Goal: Information Seeking & Learning: Learn about a topic

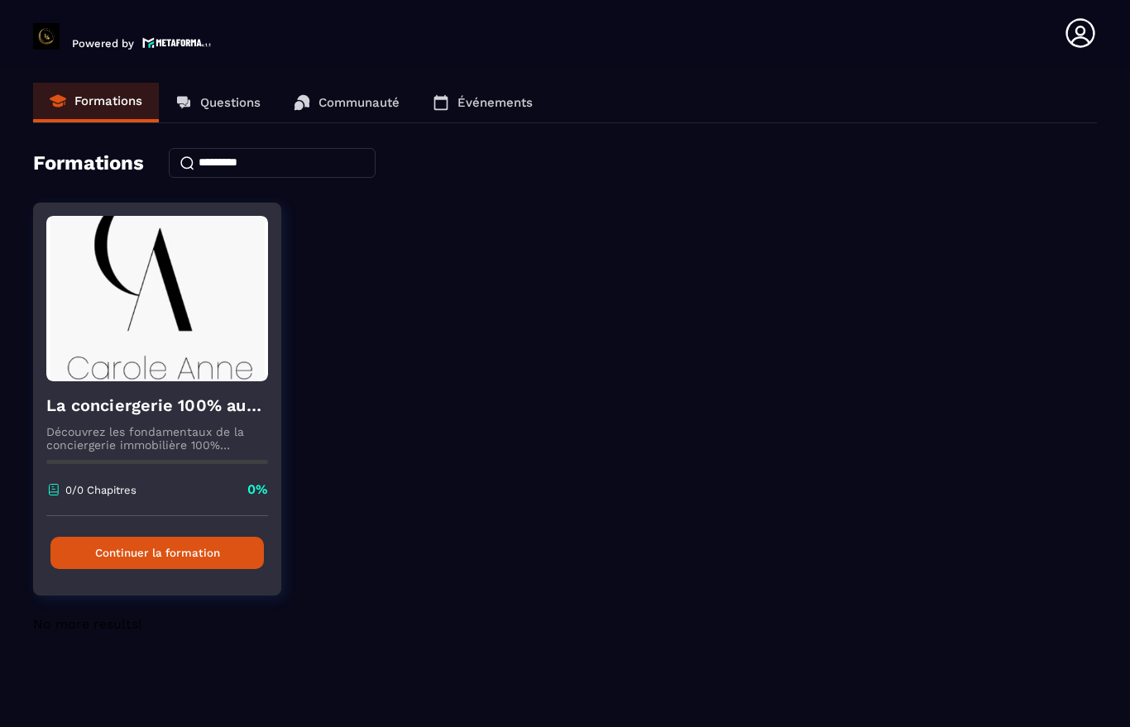
click at [211, 560] on button "Continuer la formation" at bounding box center [156, 553] width 213 height 32
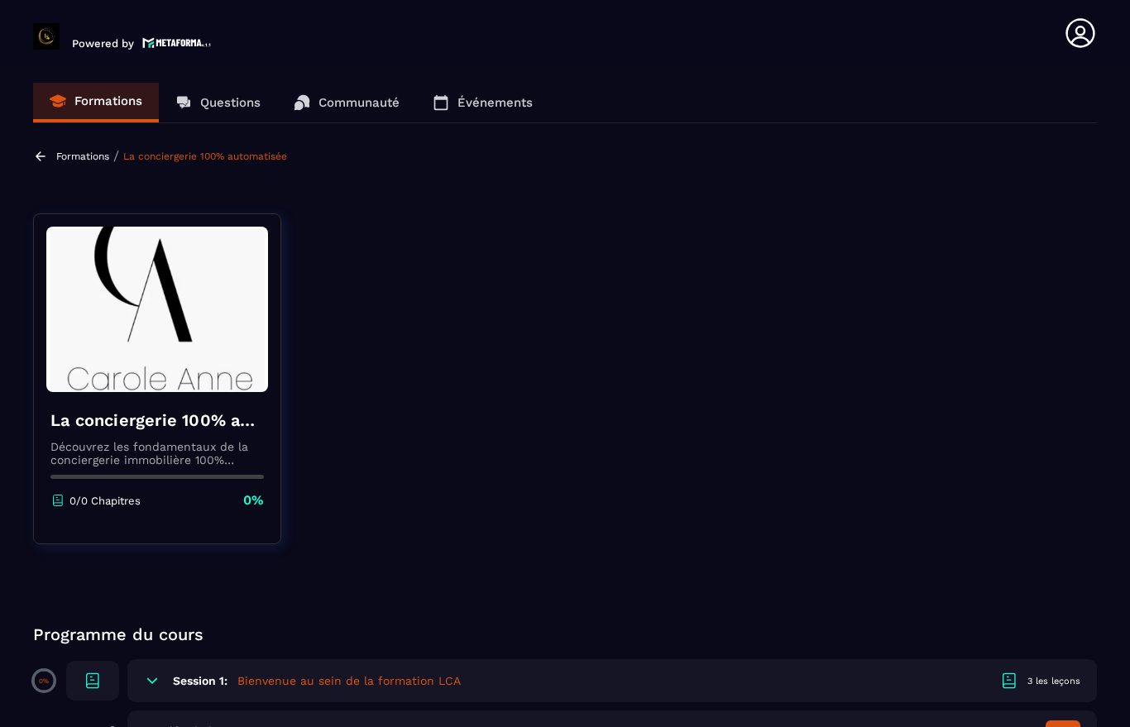
click at [214, 391] on img at bounding box center [157, 309] width 222 height 165
click at [386, 108] on p "Communauté" at bounding box center [359, 102] width 81 height 15
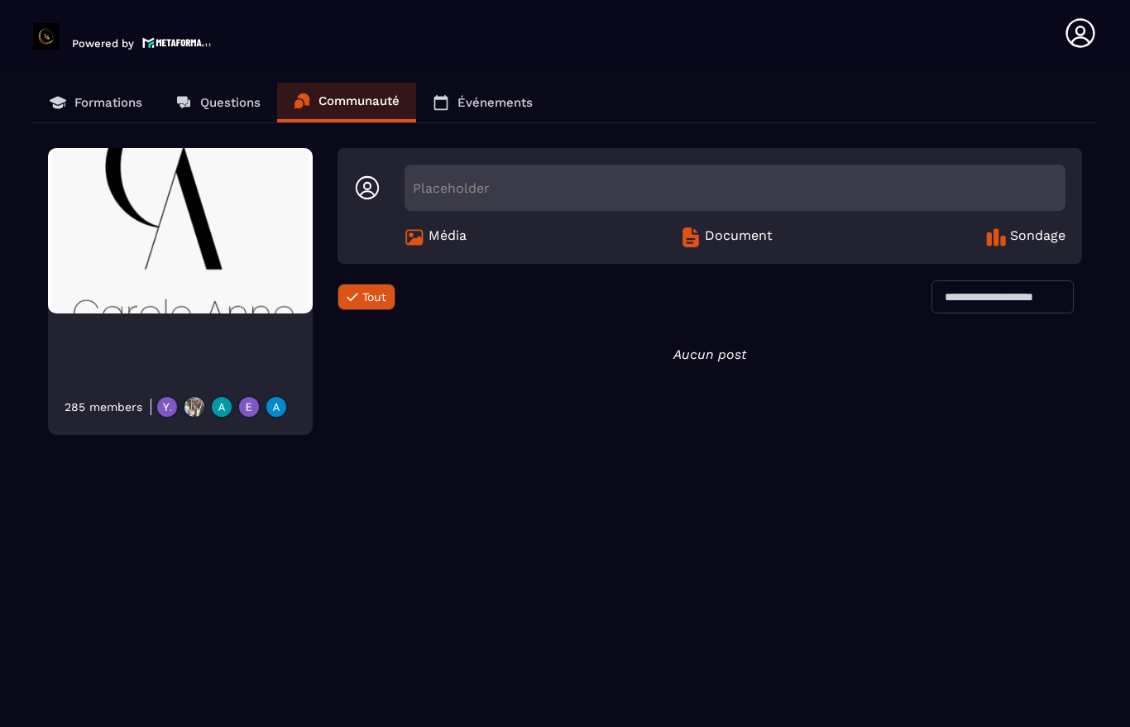
click at [247, 107] on p "Questions" at bounding box center [230, 102] width 60 height 15
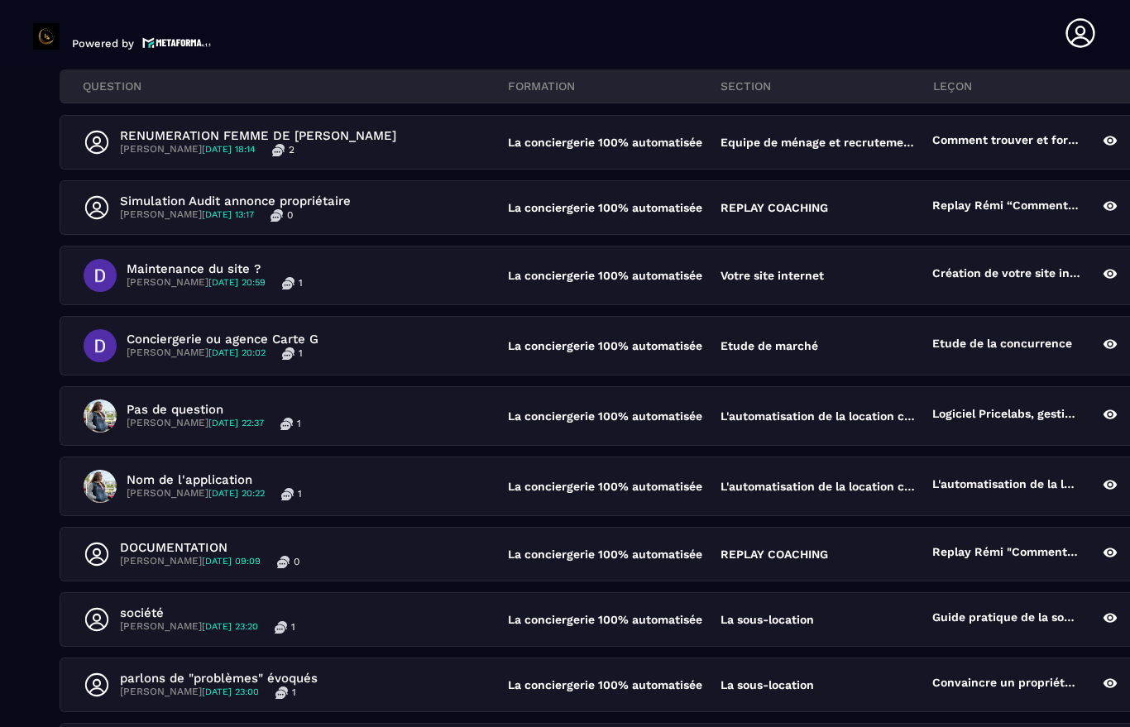
scroll to position [227, 263]
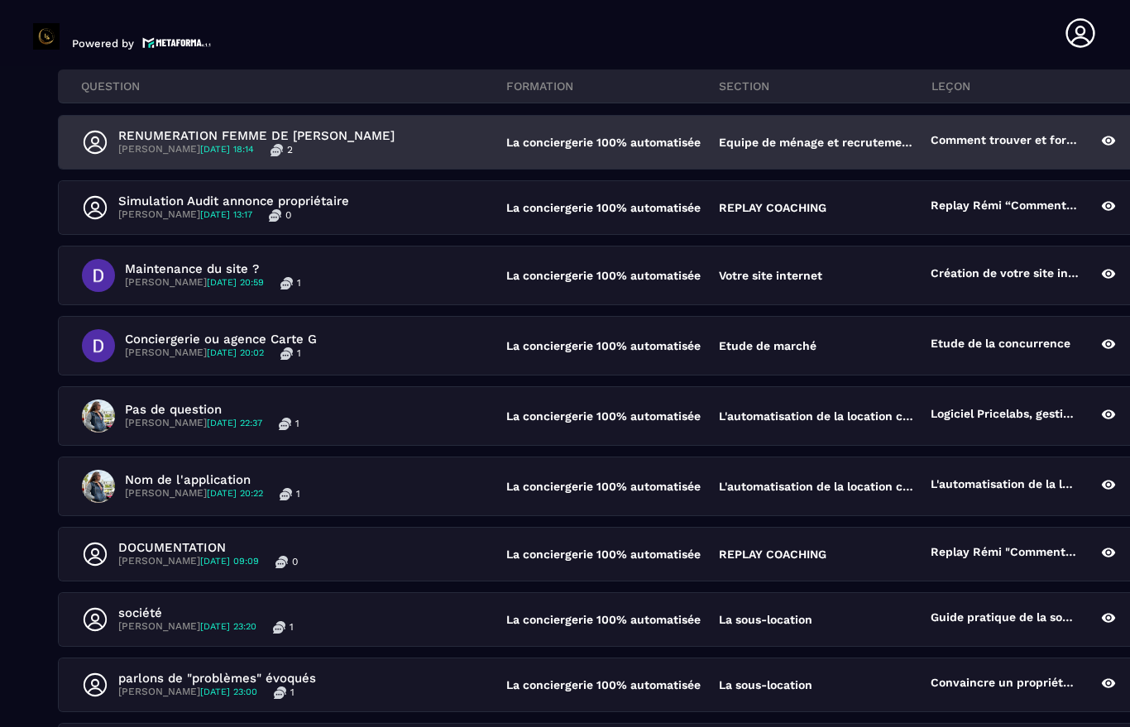
click at [621, 136] on p "La conciergerie 100% automatisée" at bounding box center [604, 142] width 196 height 13
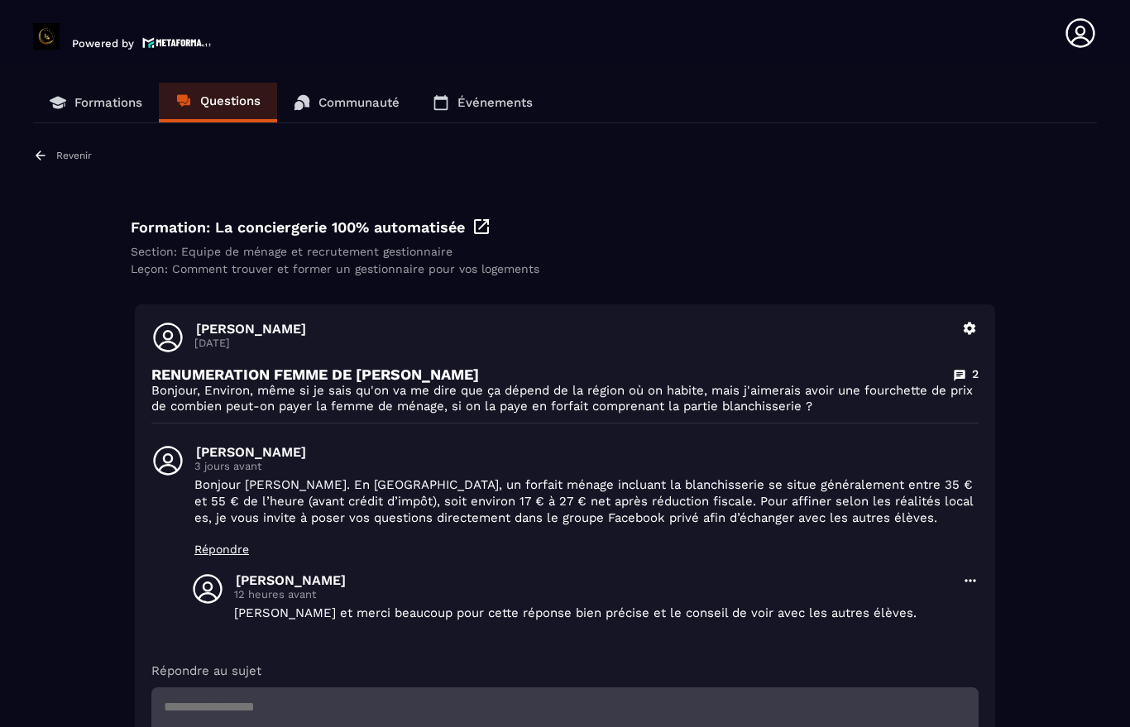
click at [108, 89] on link "Formations" at bounding box center [96, 103] width 126 height 40
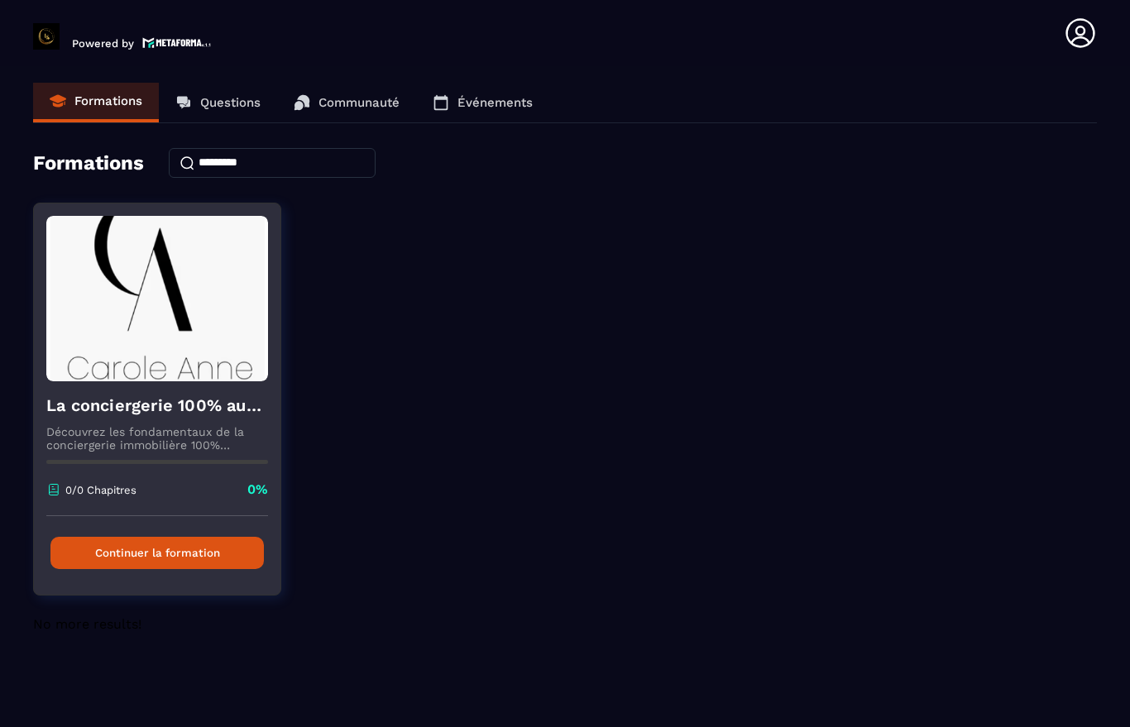
click at [221, 565] on button "Continuer la formation" at bounding box center [156, 553] width 213 height 32
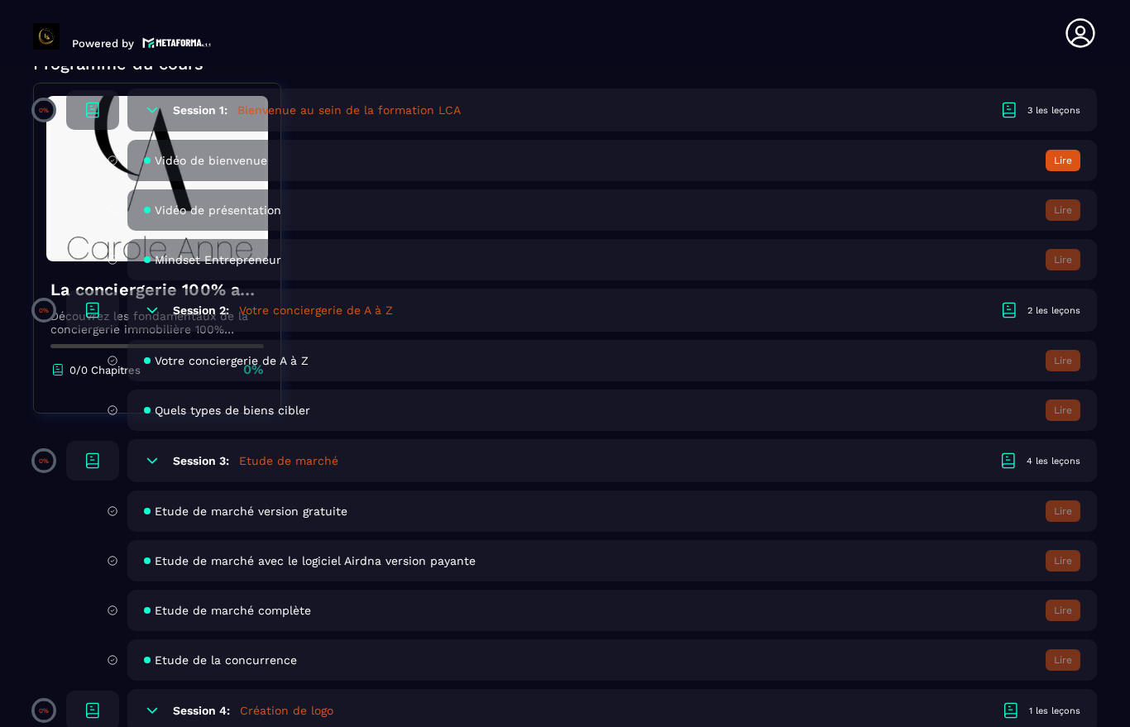
scroll to position [593, 0]
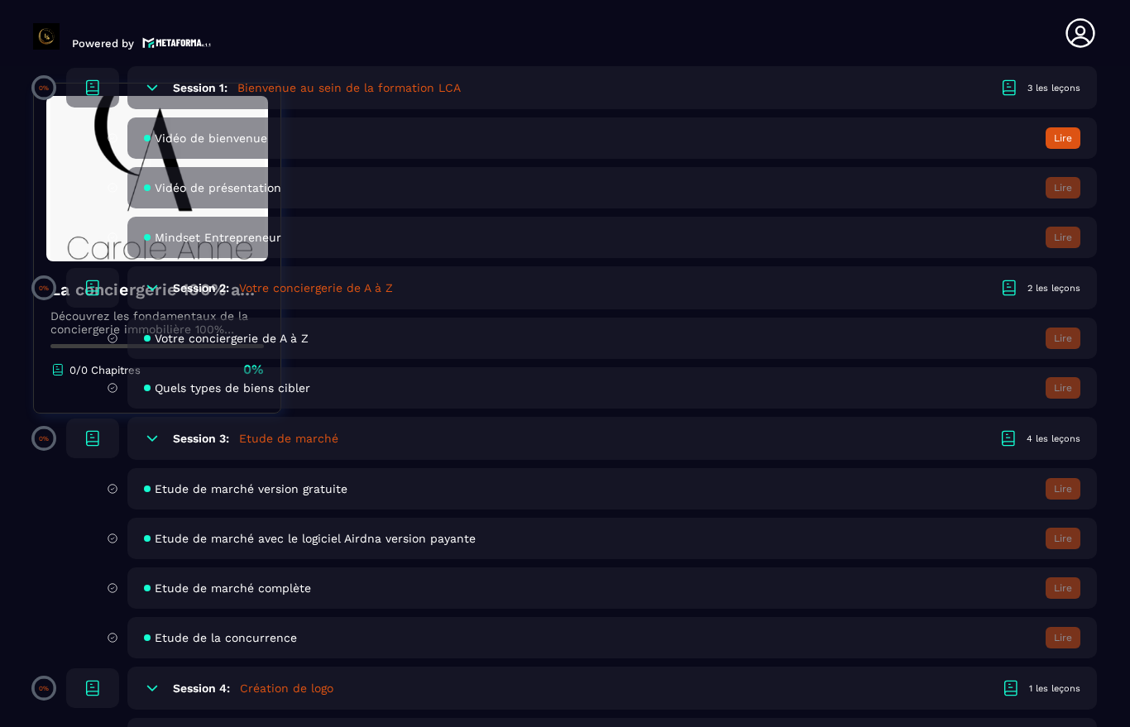
click at [1064, 556] on div "Etude de marché avec le logiciel Airdna version payante Lire" at bounding box center [612, 538] width 970 height 41
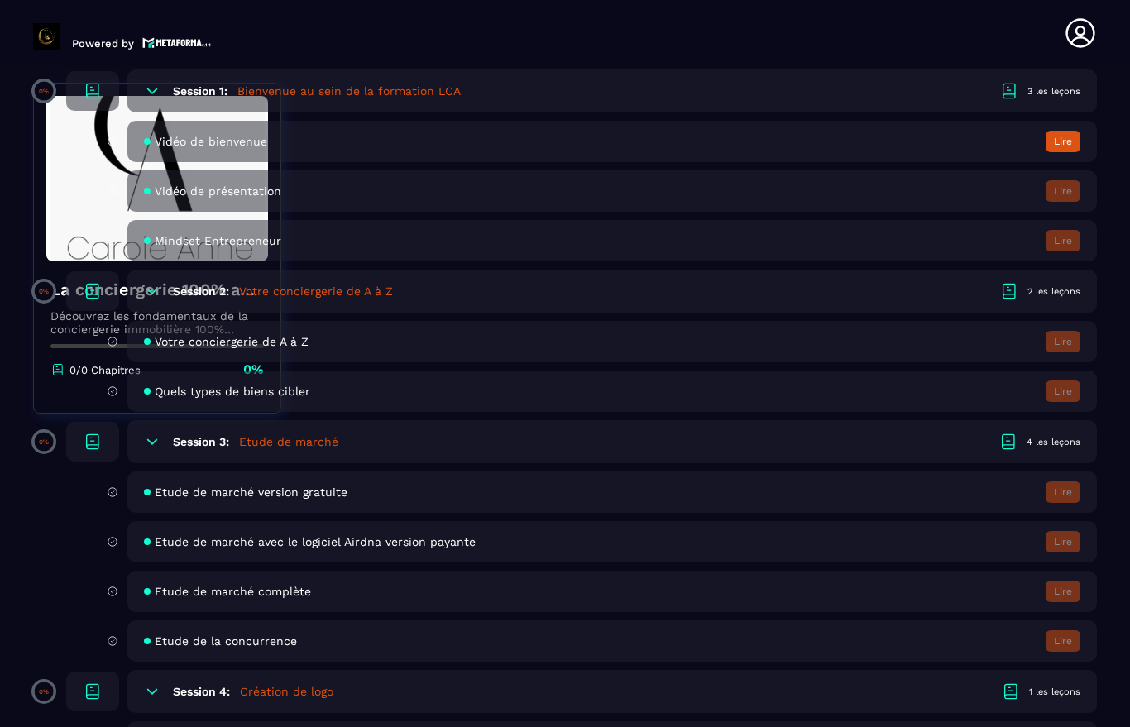
scroll to position [575, 0]
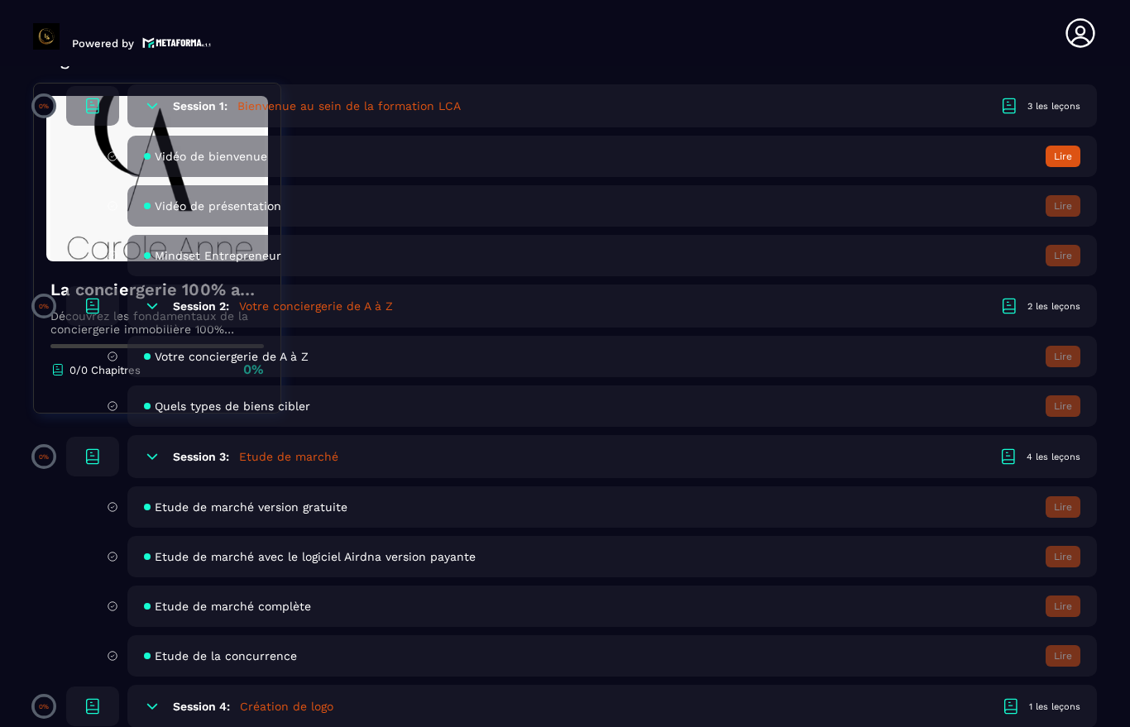
click at [1051, 462] on div "4 les leçons" at bounding box center [1054, 457] width 54 height 12
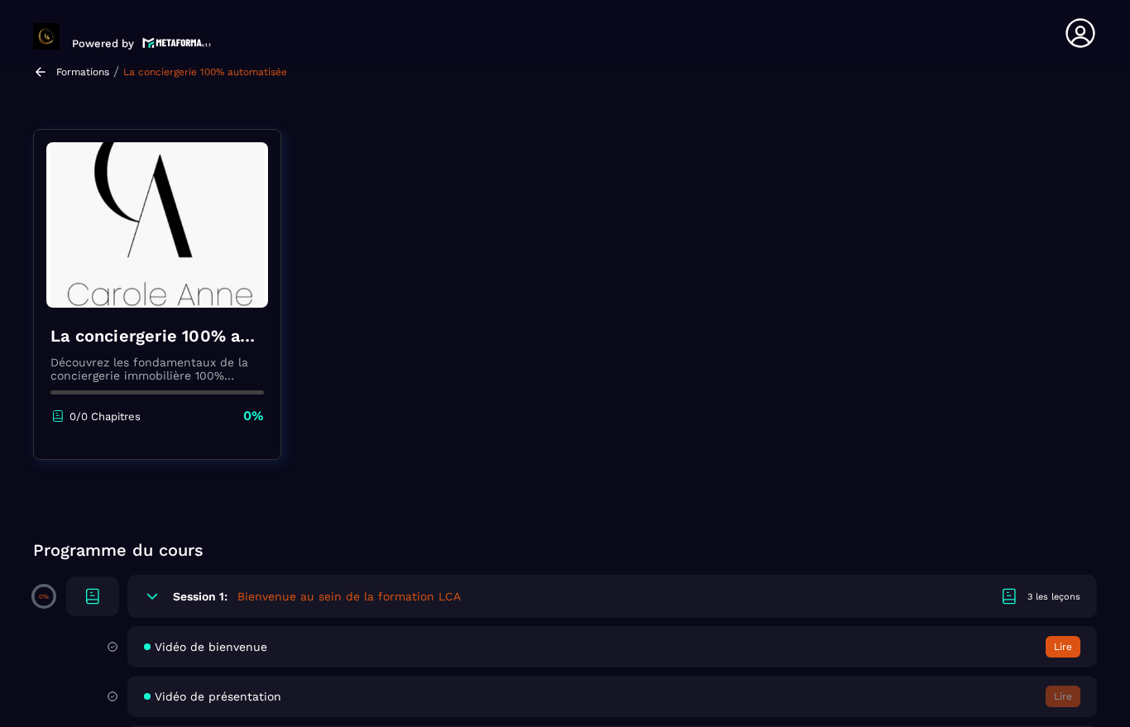
scroll to position [92, 0]
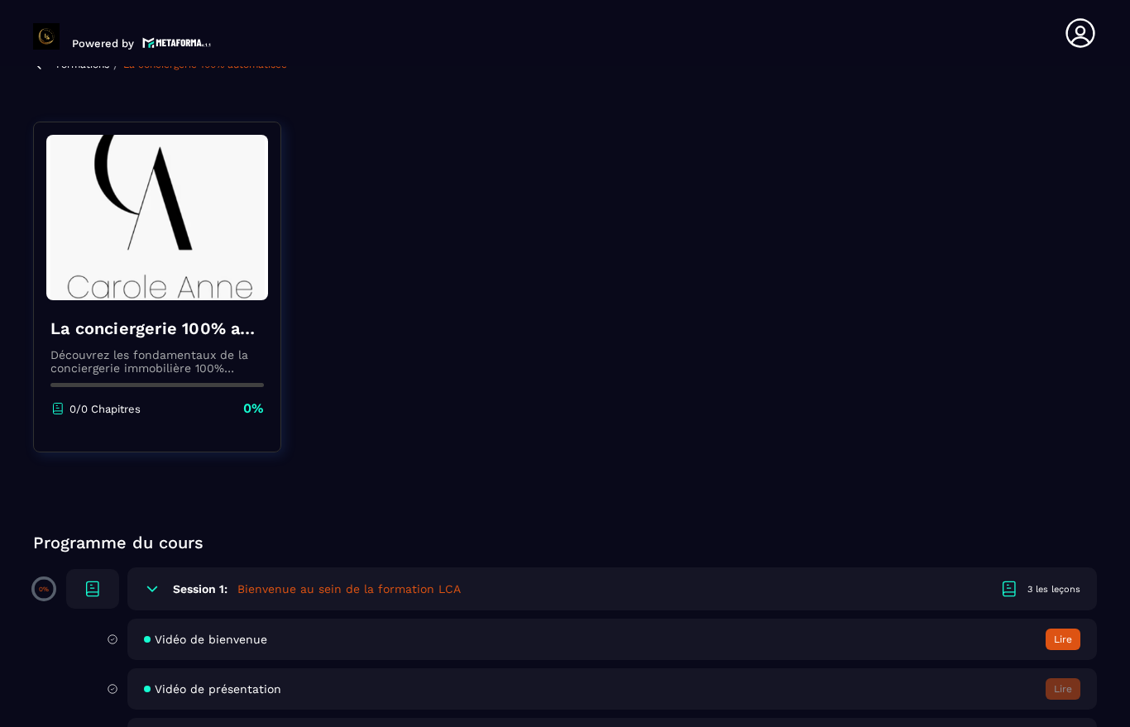
click at [1065, 639] on button "Lire" at bounding box center [1063, 640] width 35 height 22
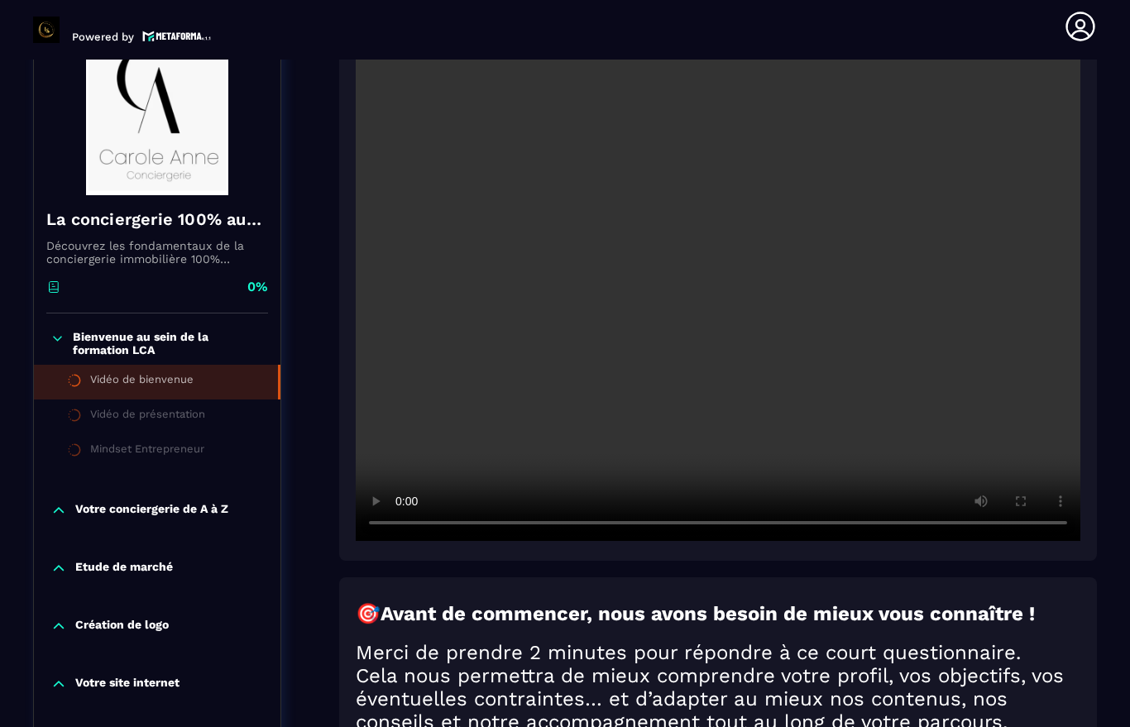
scroll to position [215, 0]
click at [720, 285] on video at bounding box center [718, 299] width 725 height 483
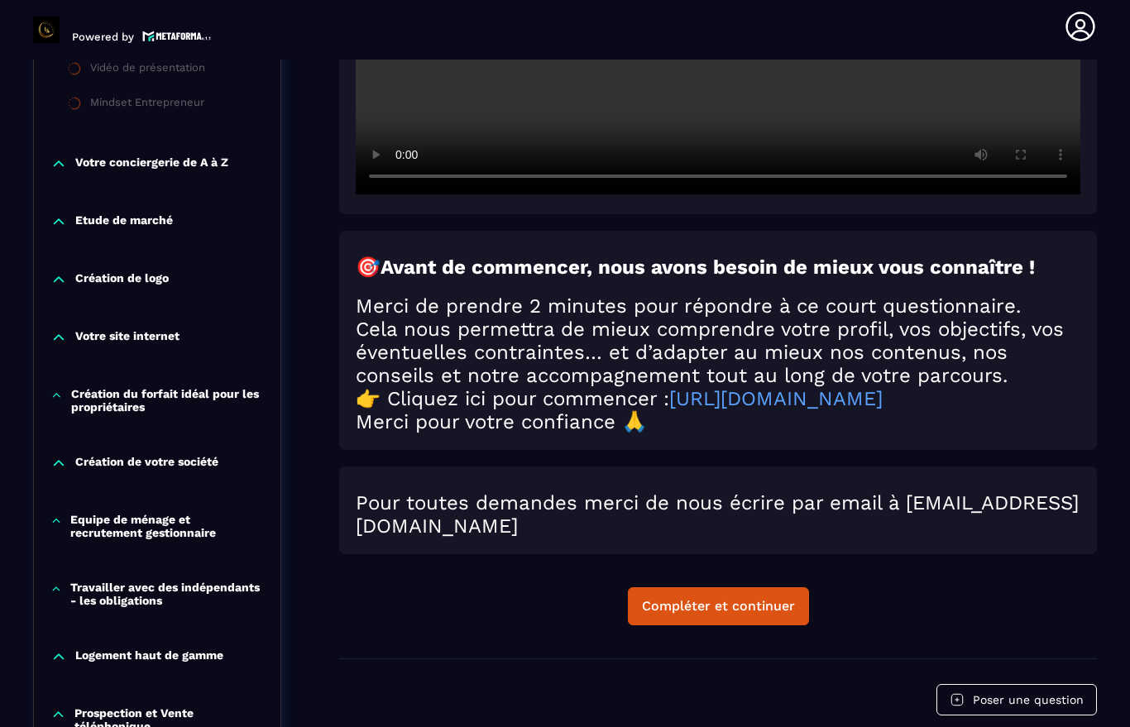
scroll to position [562, 0]
click at [879, 405] on link "[URL][DOMAIN_NAME]" at bounding box center [775, 398] width 213 height 23
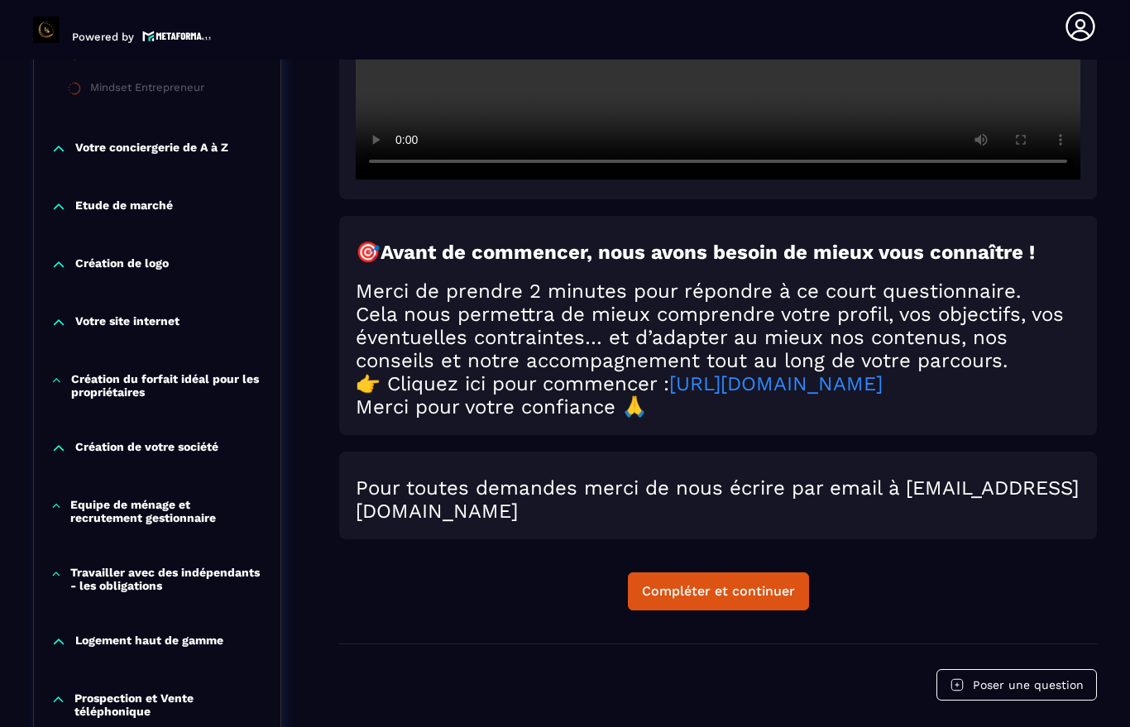
scroll to position [568, 0]
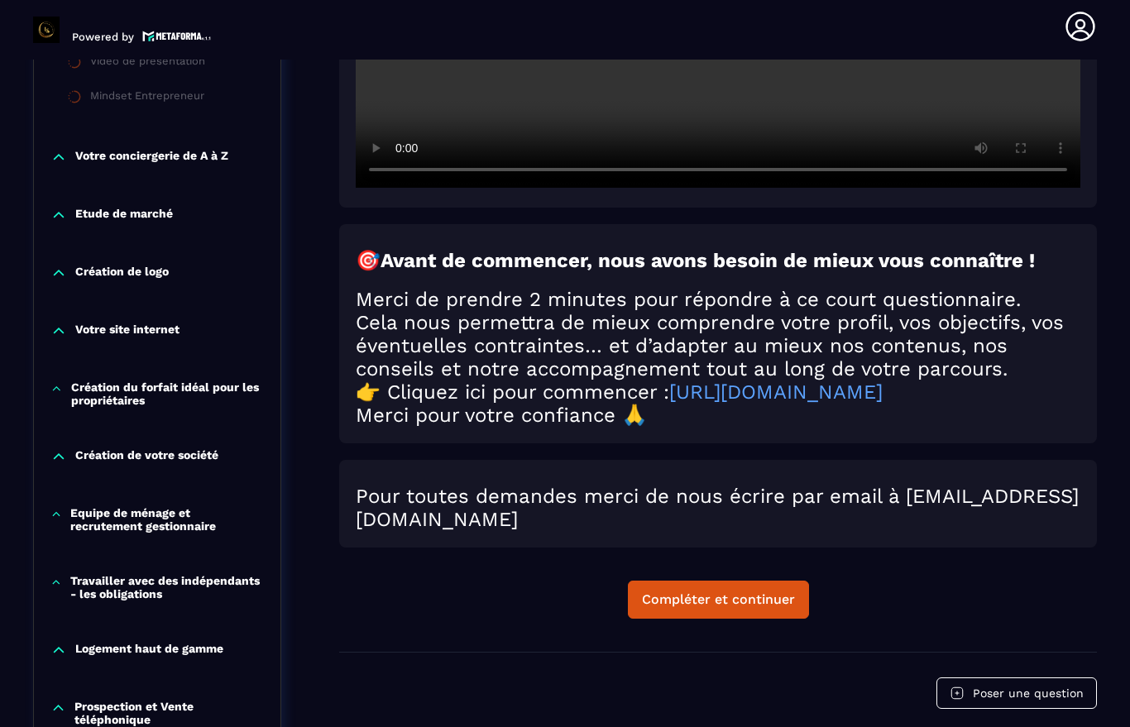
click at [123, 222] on p "Etude de marché" at bounding box center [124, 215] width 98 height 17
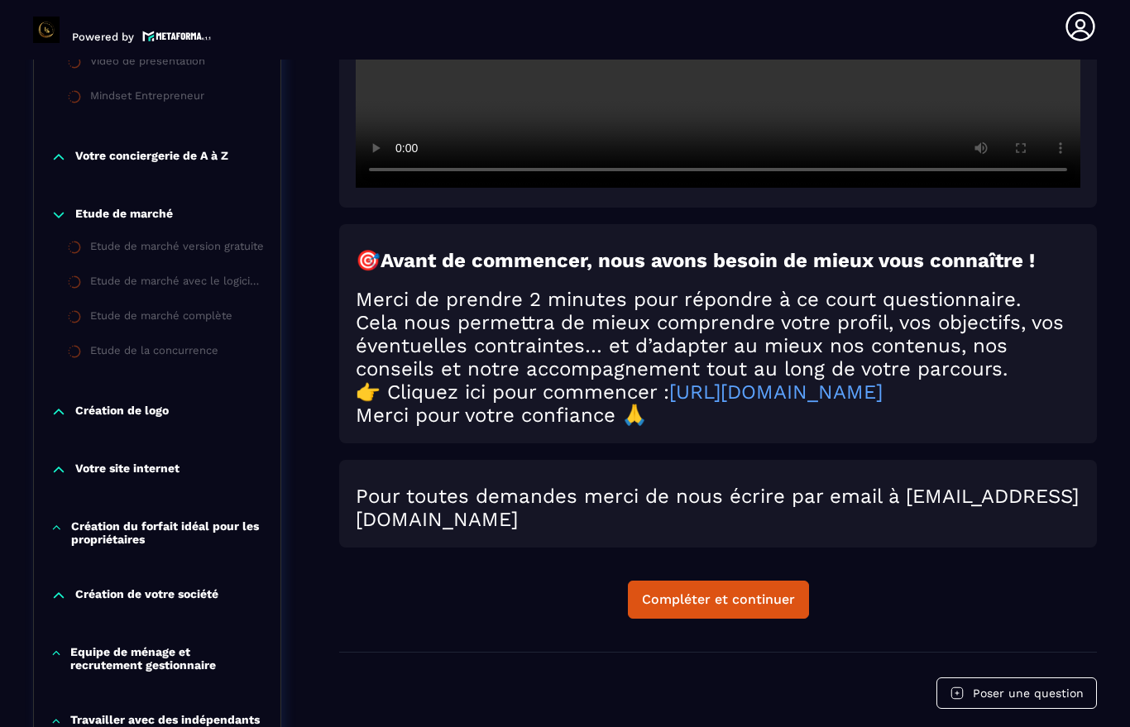
click at [186, 249] on div "Etude de marché version gratuite" at bounding box center [177, 249] width 174 height 18
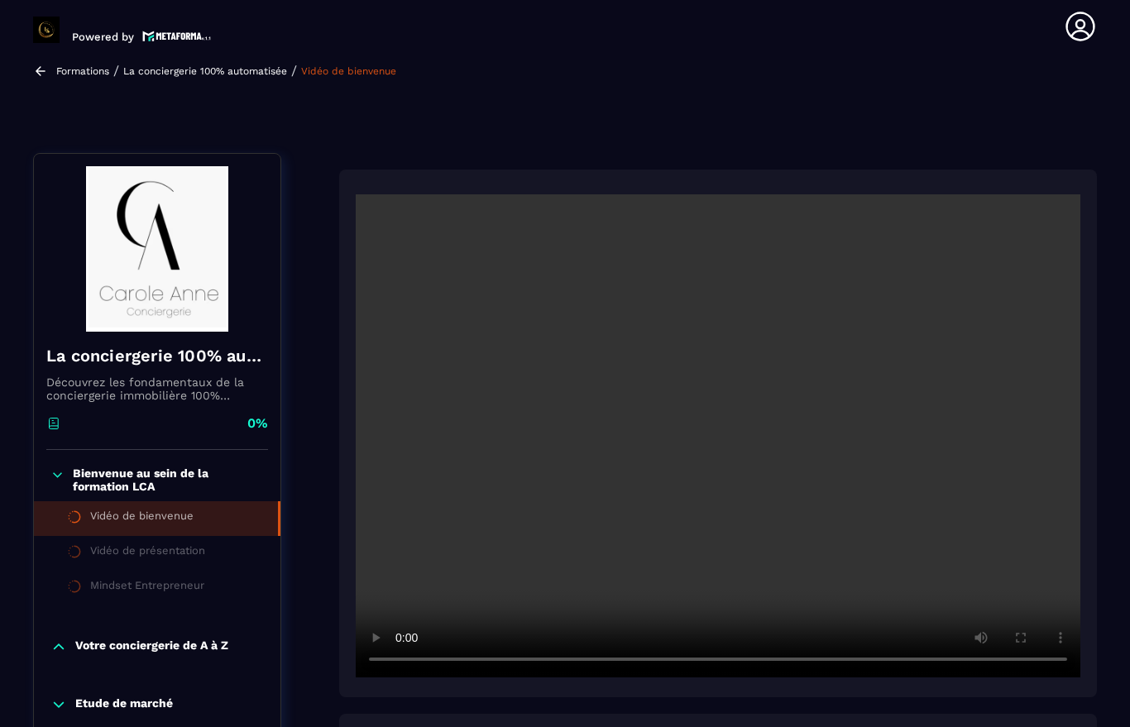
scroll to position [77, 0]
click at [194, 558] on div "Vidéo de présentation" at bounding box center [147, 555] width 115 height 18
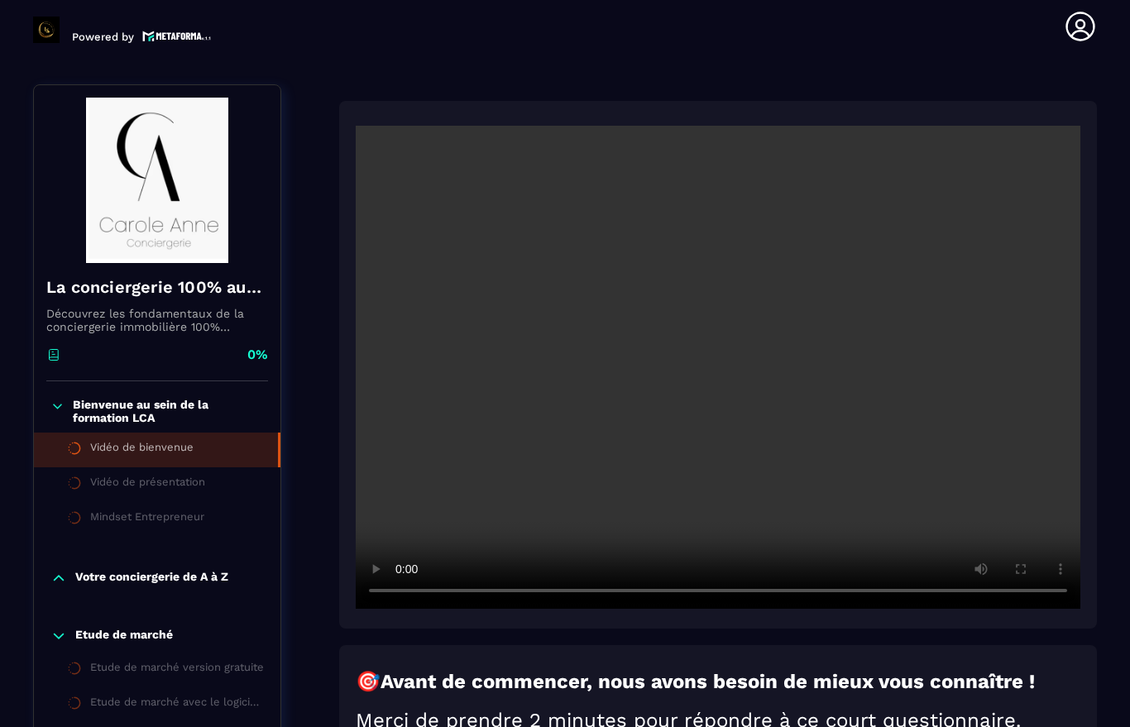
click at [60, 639] on icon at bounding box center [59, 636] width 10 height 5
click at [133, 491] on div "Vidéo de présentation" at bounding box center [147, 485] width 115 height 18
click at [178, 494] on div "Vidéo de présentation" at bounding box center [147, 485] width 115 height 18
click at [250, 453] on li "Vidéo de bienvenue" at bounding box center [157, 450] width 247 height 35
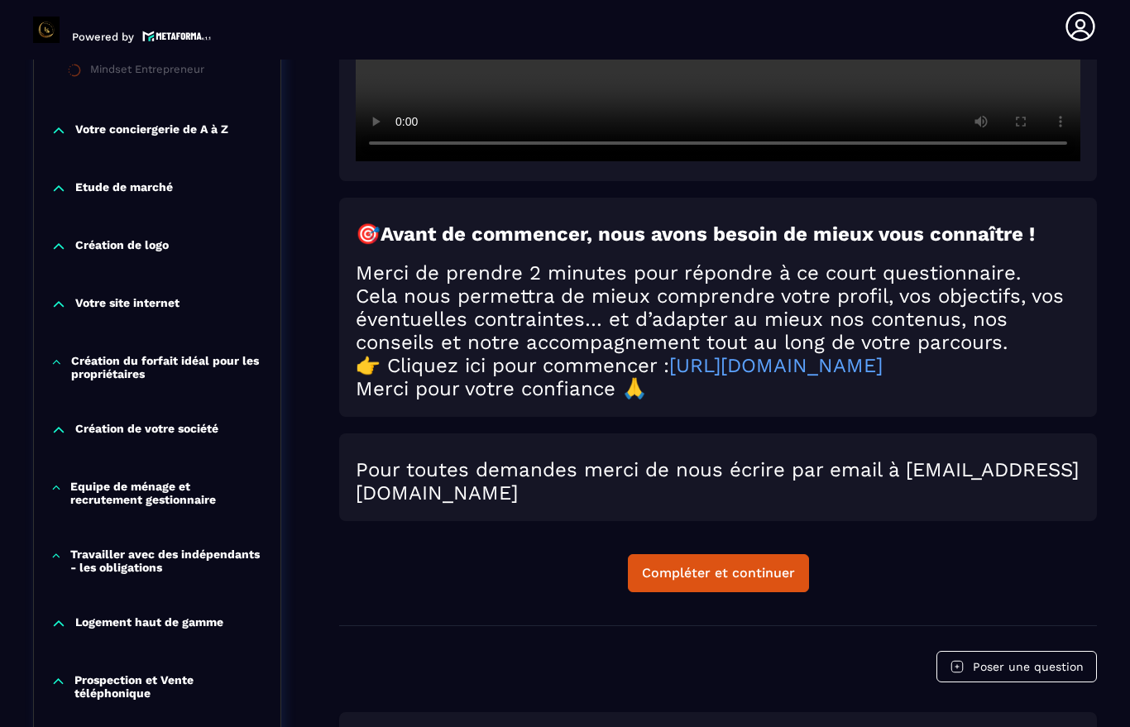
scroll to position [595, 0]
click at [736, 582] on div "Compléter et continuer" at bounding box center [718, 573] width 153 height 17
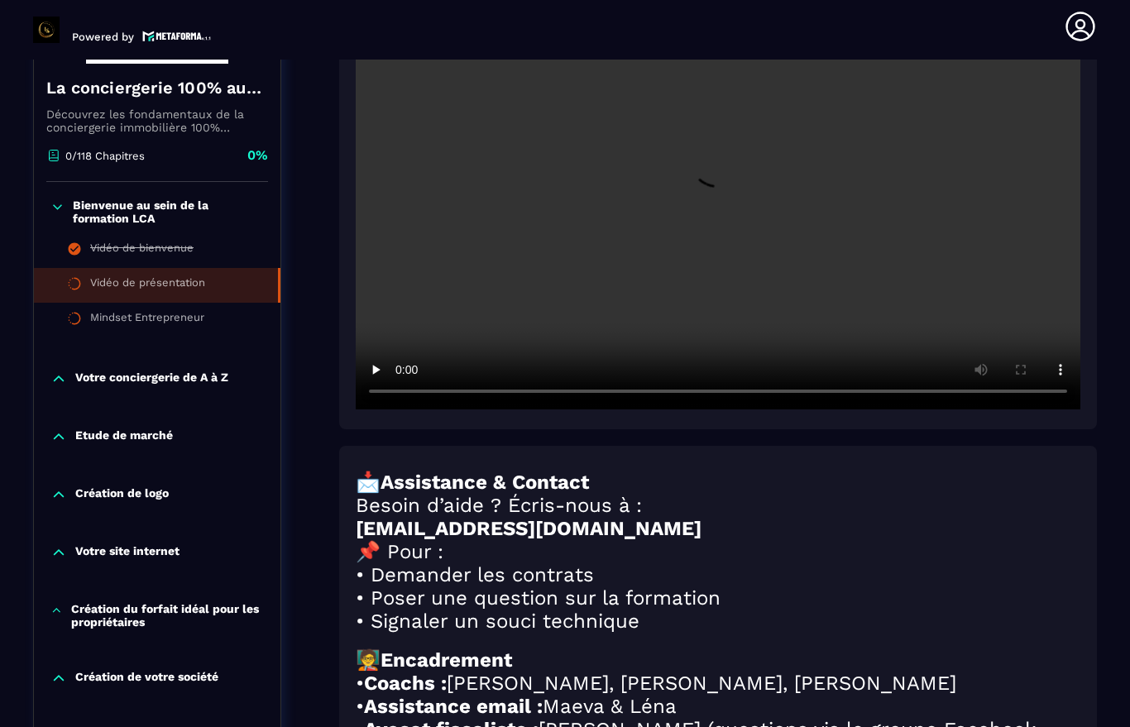
scroll to position [347, 0]
click at [716, 164] on video at bounding box center [718, 167] width 725 height 483
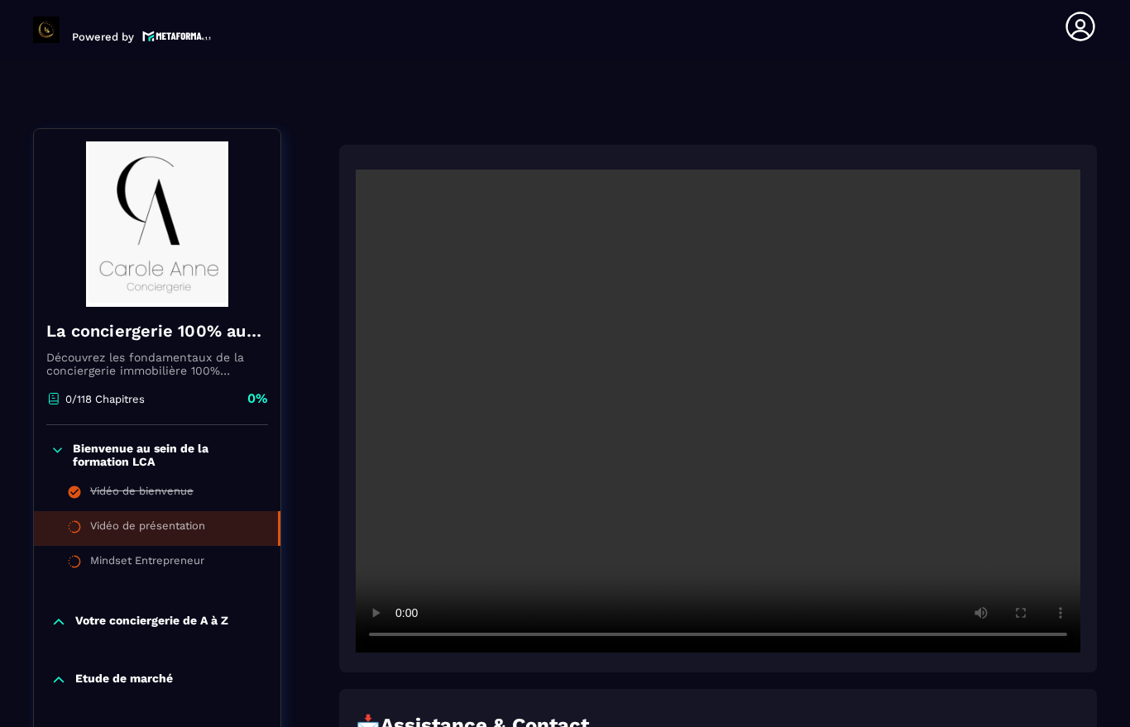
scroll to position [101, 0]
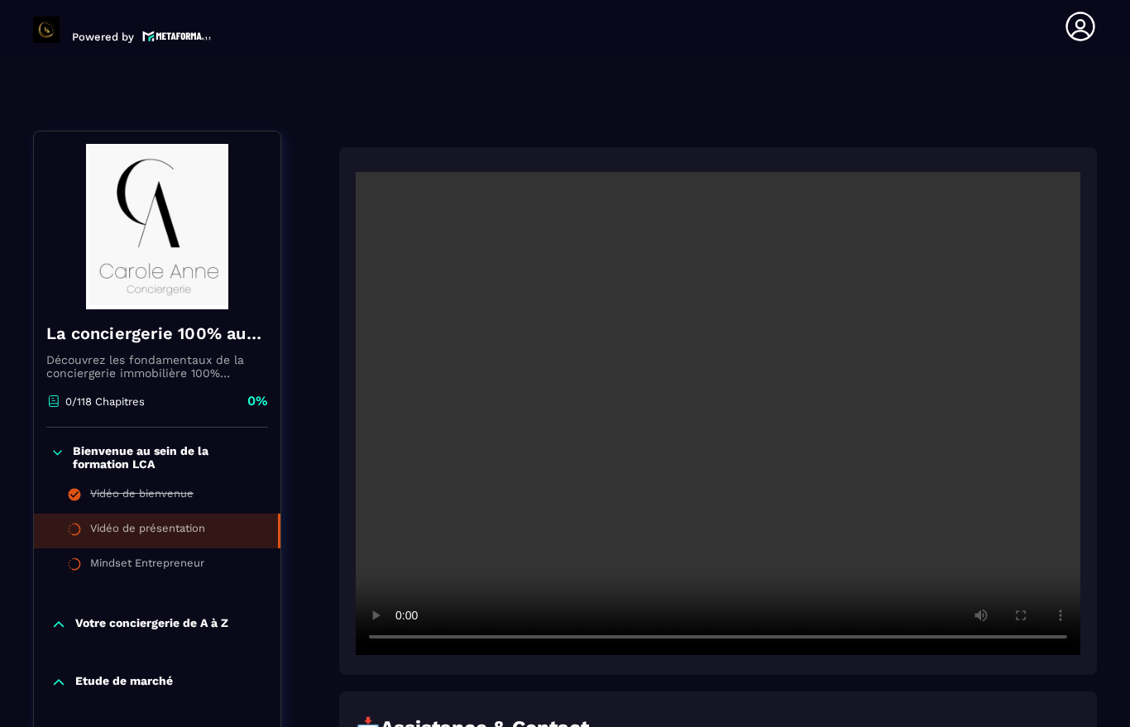
click at [737, 434] on video at bounding box center [718, 413] width 725 height 483
click at [721, 405] on video at bounding box center [718, 413] width 725 height 483
click at [180, 499] on div "Vidéo de bienvenue" at bounding box center [141, 496] width 103 height 18
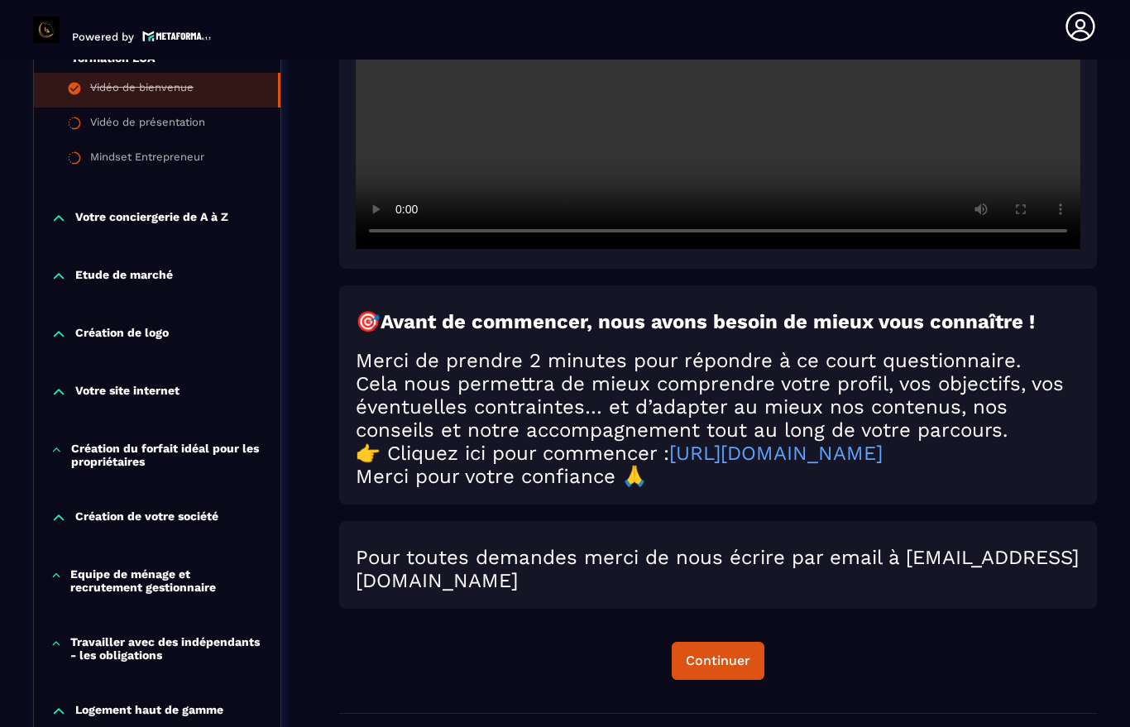
scroll to position [507, 0]
click at [735, 669] on div "Continuer" at bounding box center [718, 661] width 65 height 17
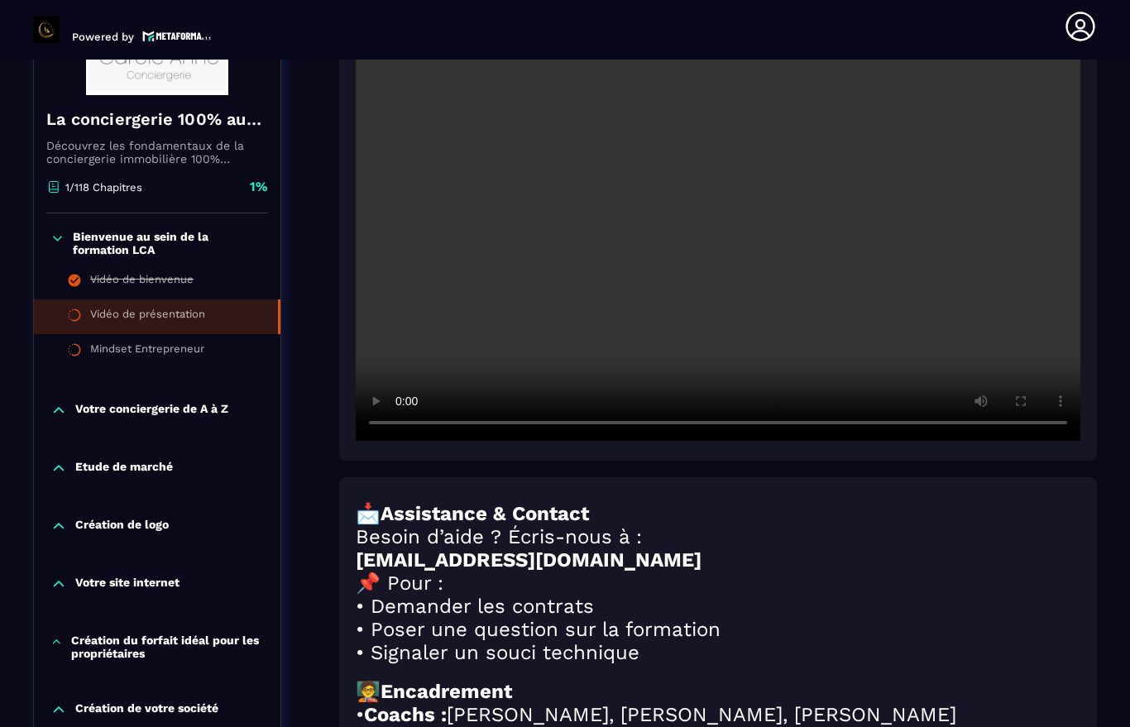
scroll to position [317, 0]
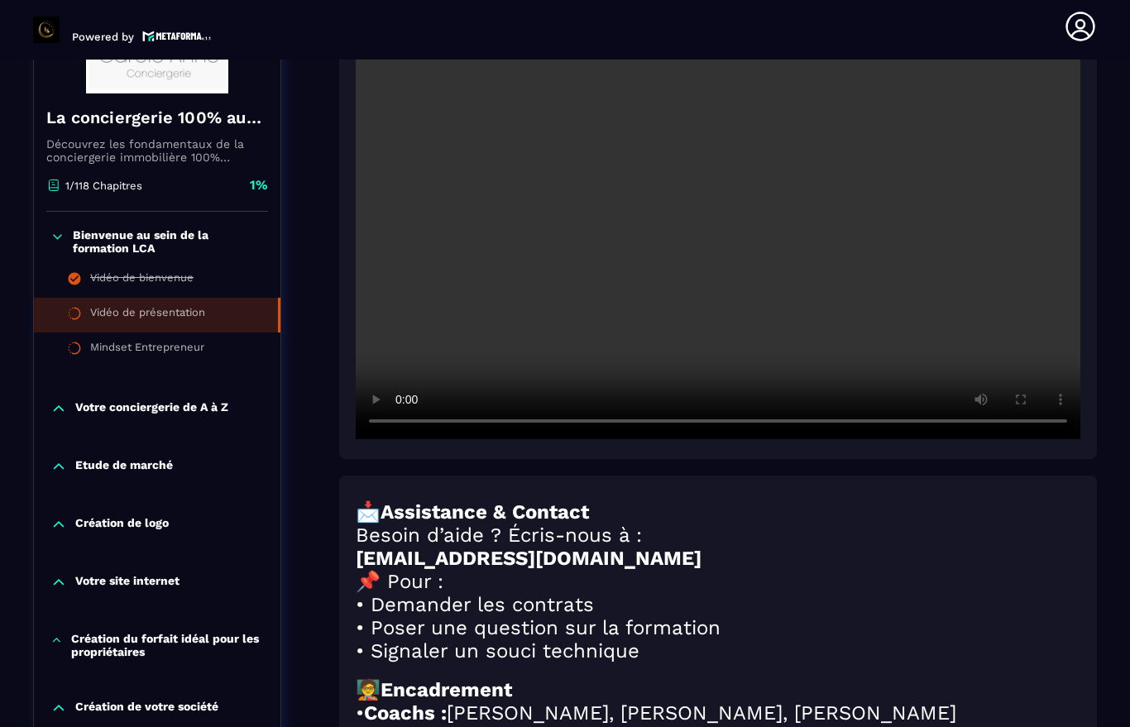
click at [719, 200] on video at bounding box center [718, 197] width 725 height 483
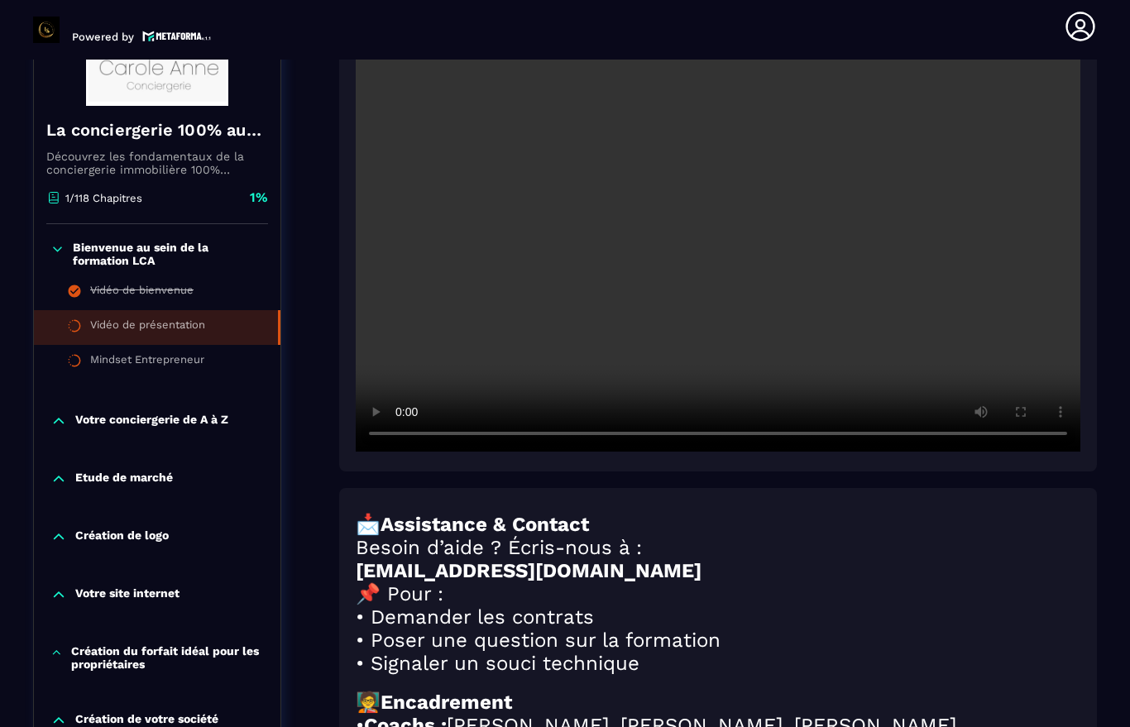
scroll to position [276, 0]
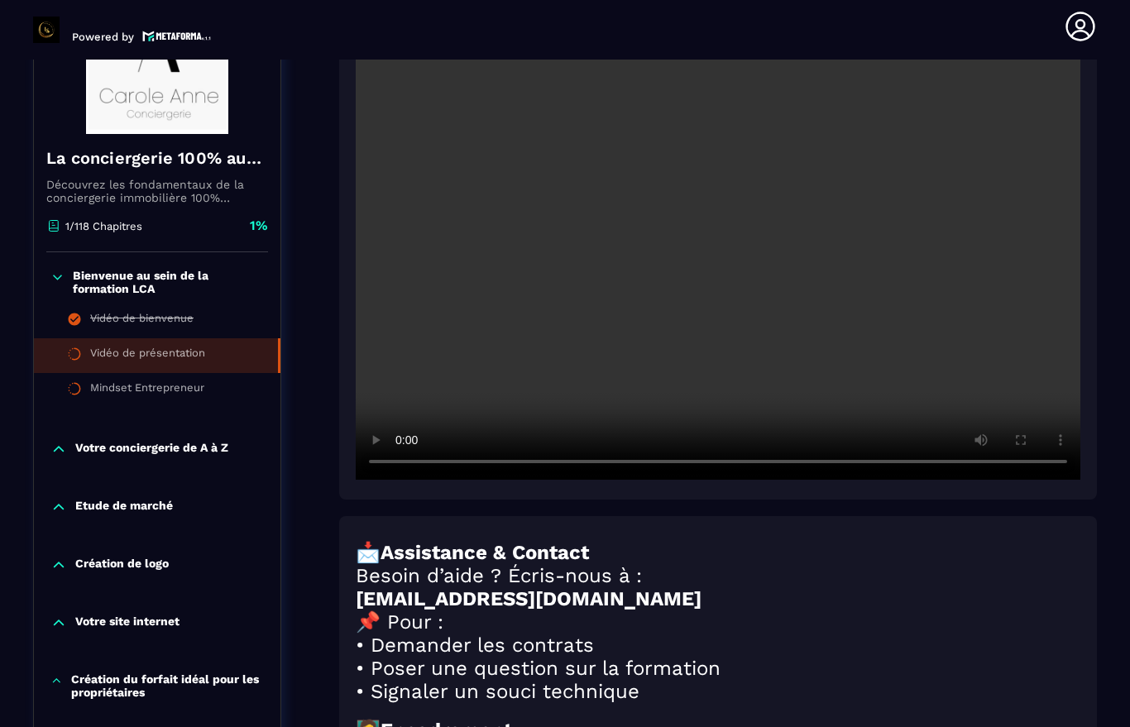
click at [999, 308] on video at bounding box center [718, 238] width 725 height 483
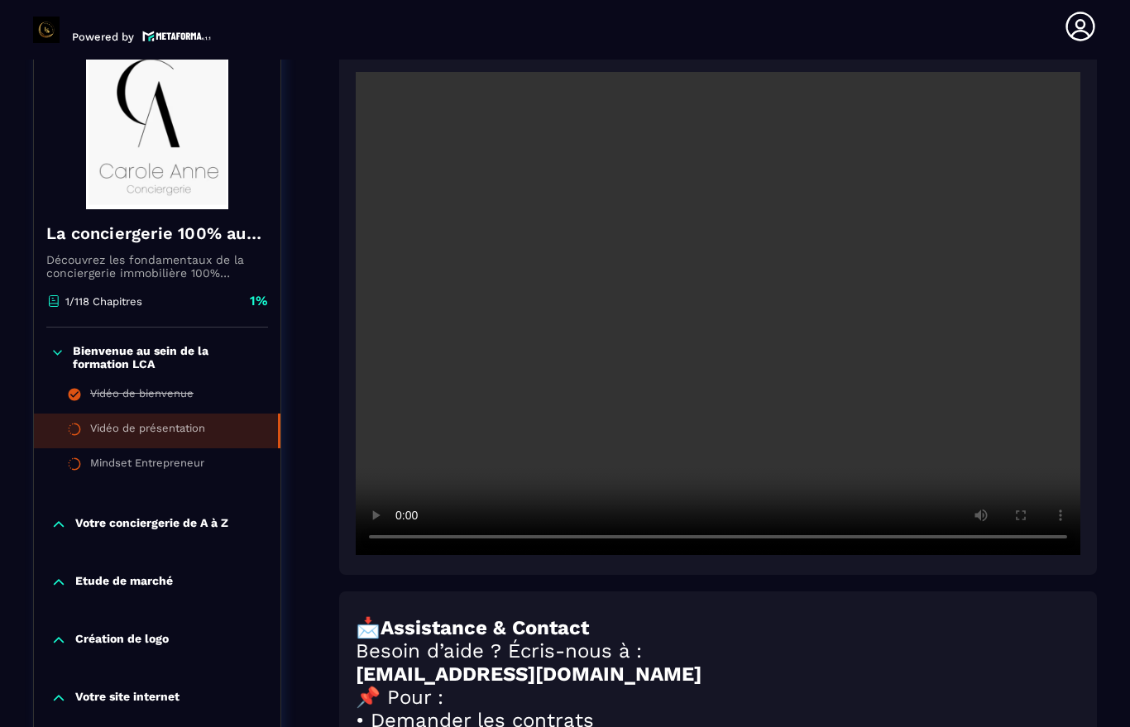
scroll to position [204, 0]
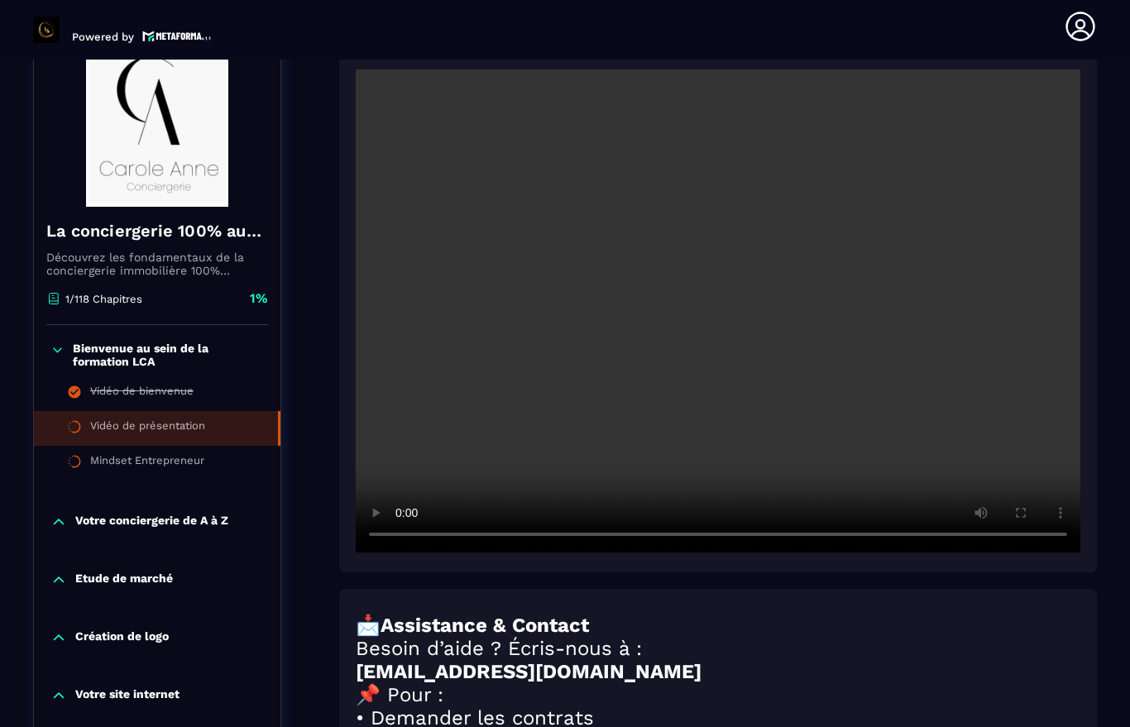
click at [710, 303] on video at bounding box center [718, 310] width 725 height 483
click at [137, 464] on div "Mindset Entrepreneur" at bounding box center [147, 463] width 114 height 18
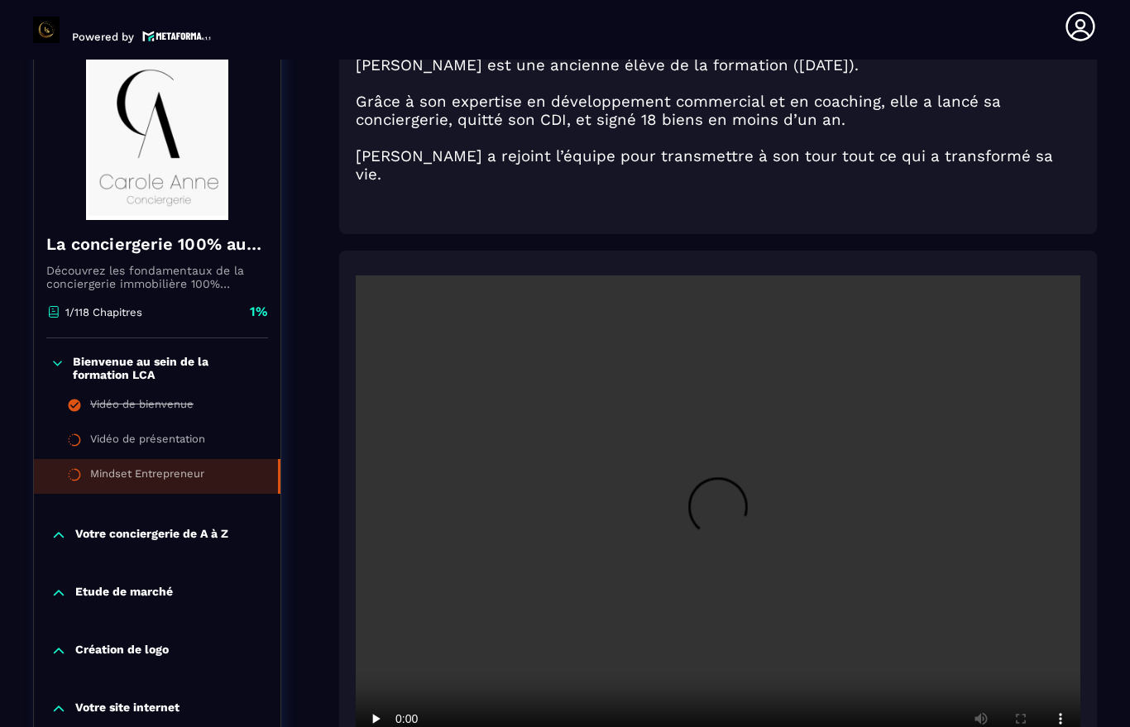
scroll to position [219, 0]
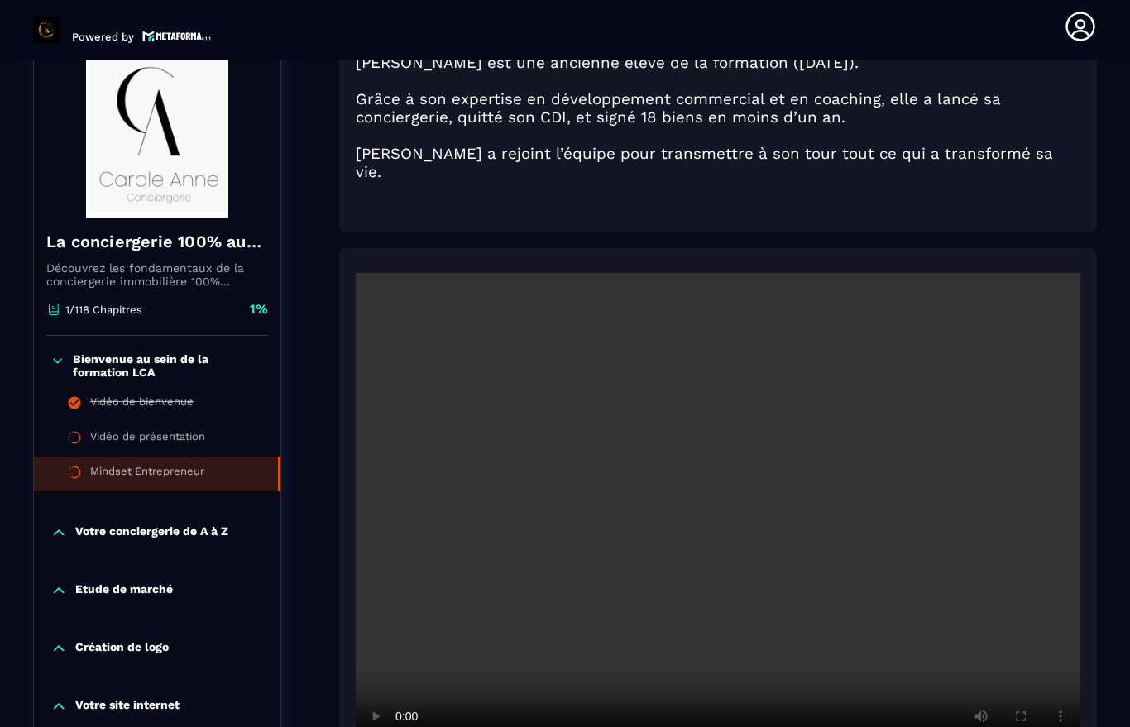
click at [722, 491] on video at bounding box center [718, 514] width 725 height 483
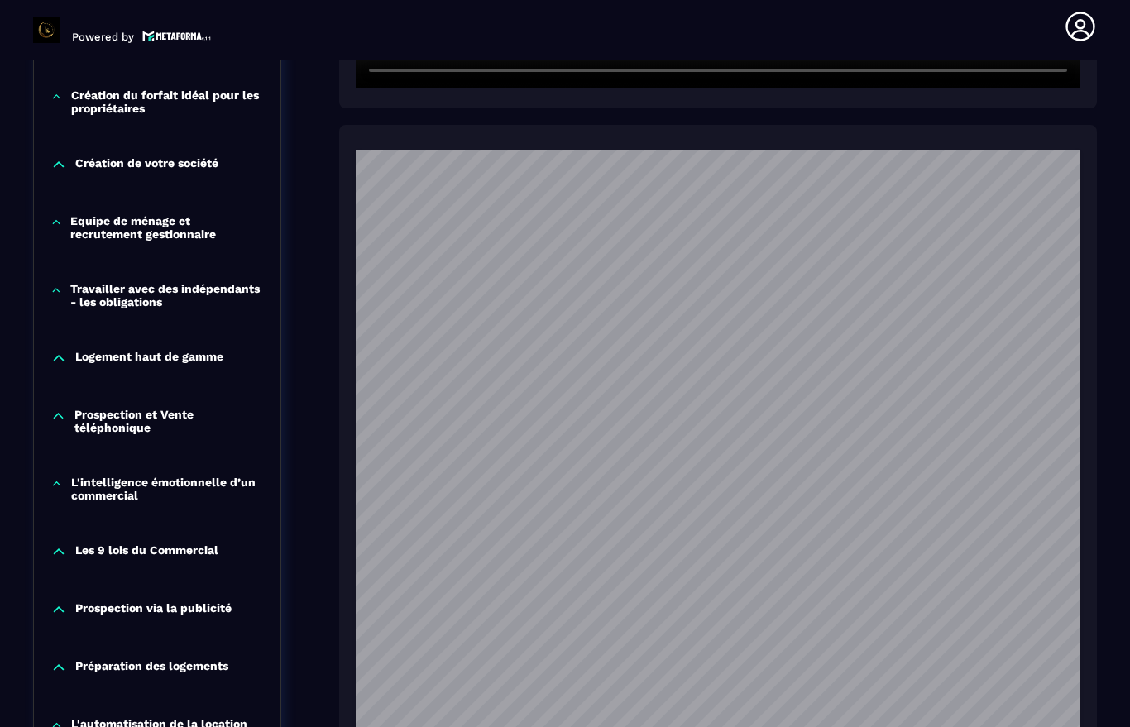
scroll to position [0, 0]
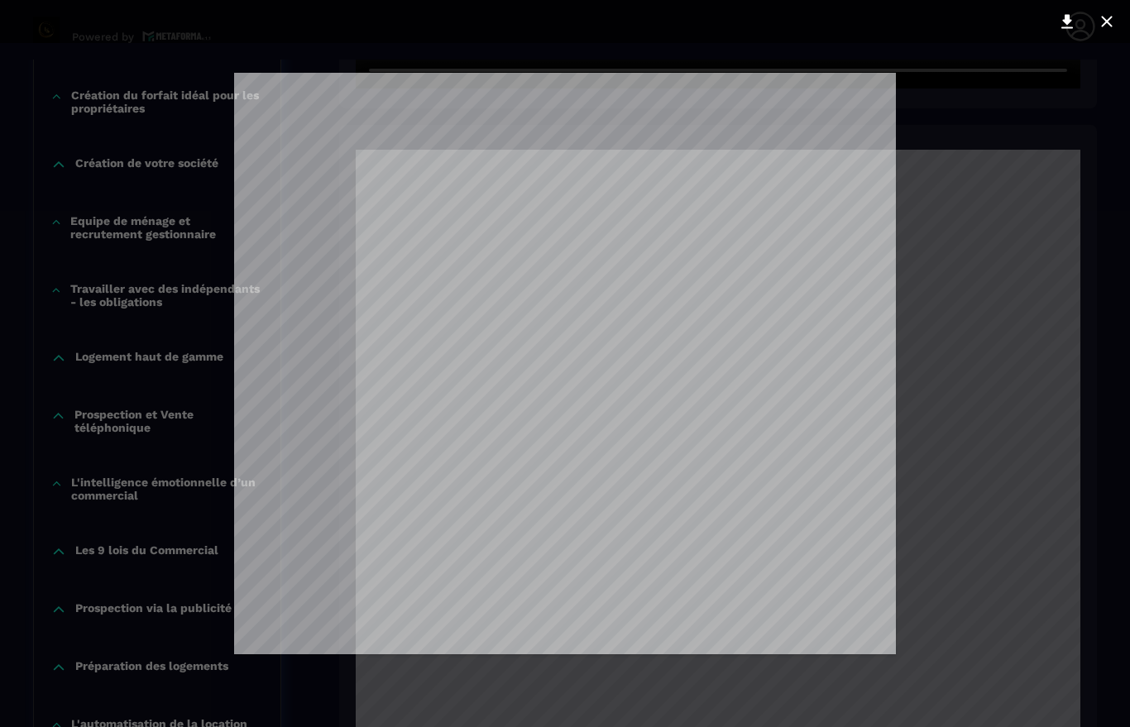
click at [1026, 286] on div at bounding box center [565, 363] width 1130 height 727
click at [1107, 18] on icon at bounding box center [1107, 22] width 20 height 20
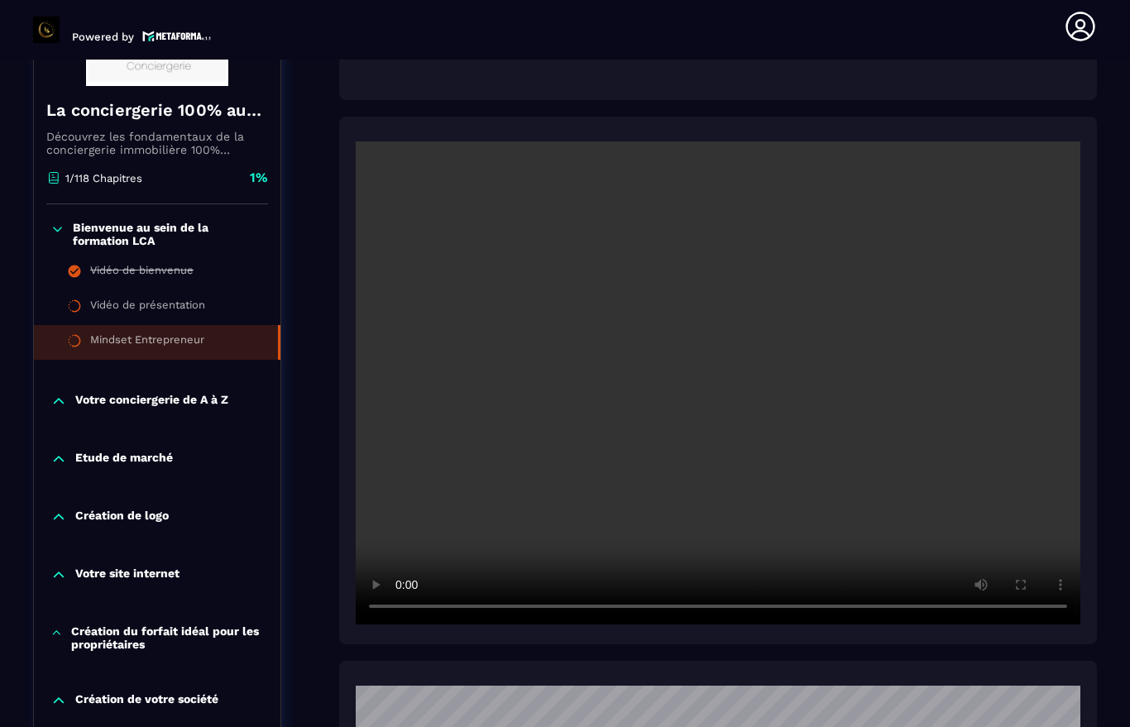
scroll to position [349, 0]
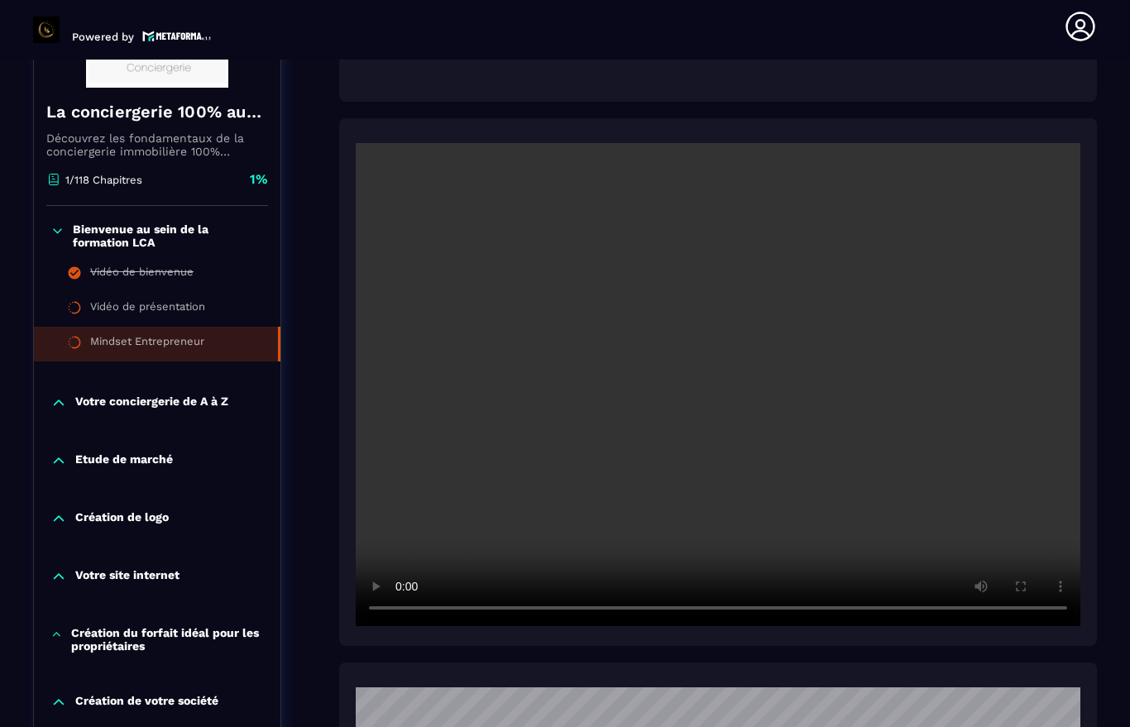
click at [715, 367] on video at bounding box center [718, 384] width 725 height 483
click at [723, 370] on video at bounding box center [718, 384] width 725 height 483
click at [723, 368] on video at bounding box center [718, 384] width 725 height 483
click at [722, 369] on video at bounding box center [718, 384] width 725 height 483
